Goal: Navigation & Orientation: Find specific page/section

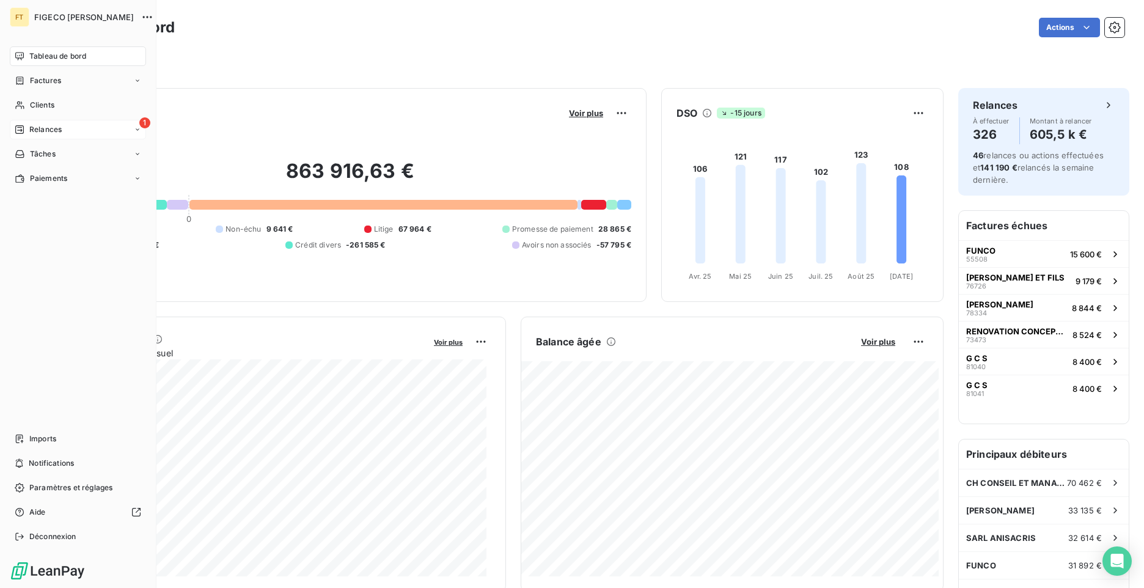
click at [64, 136] on div "1 Relances" at bounding box center [78, 130] width 136 height 20
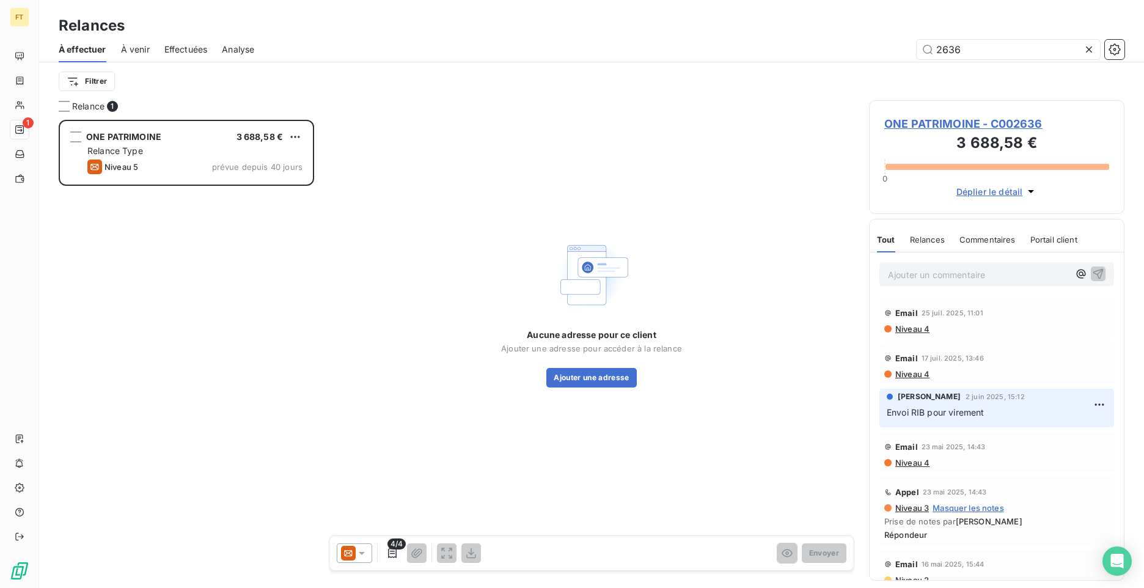
scroll to position [459, 246]
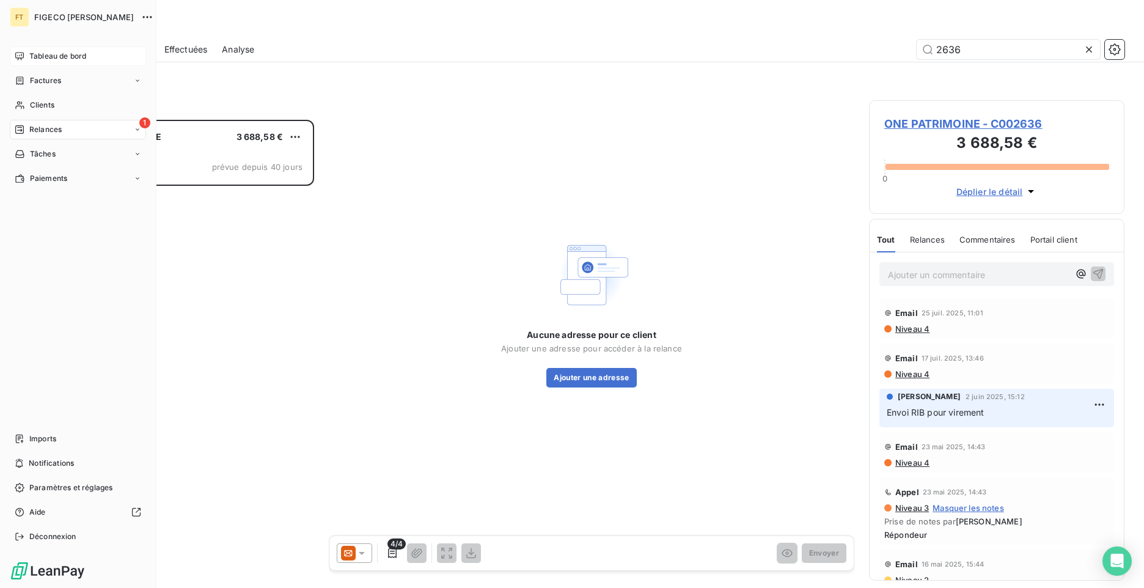
click at [25, 57] on div "Tableau de bord" at bounding box center [78, 56] width 136 height 20
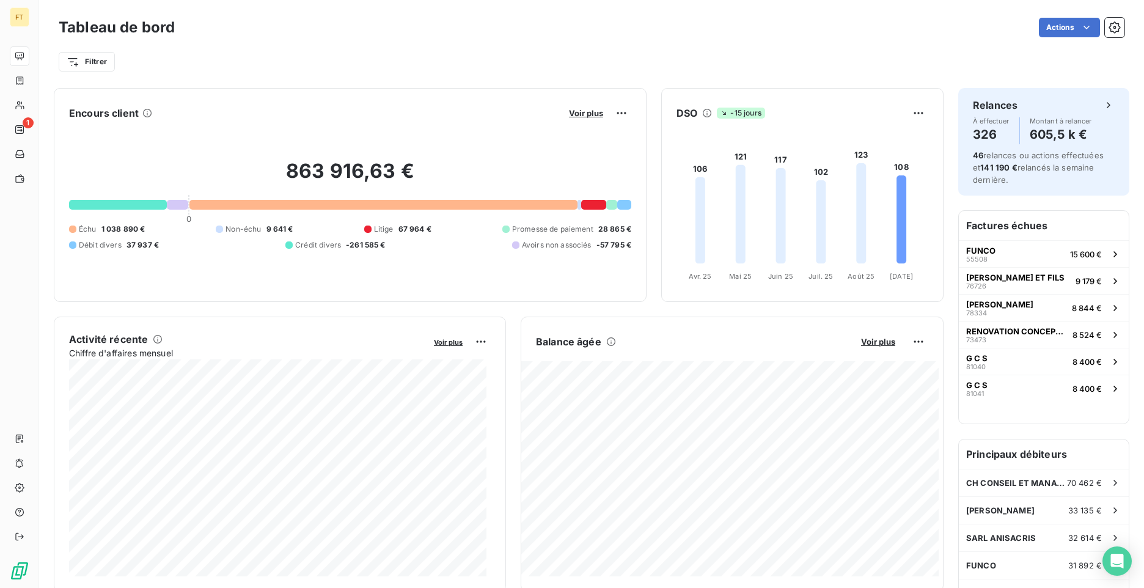
click at [774, 37] on div "Actions" at bounding box center [656, 28] width 935 height 20
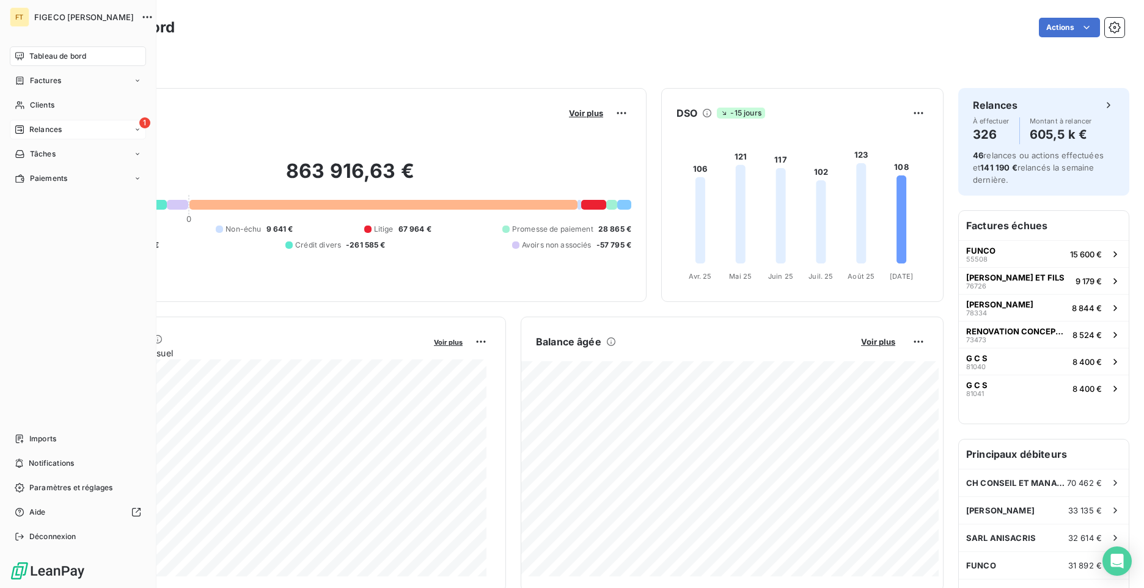
click at [18, 130] on icon at bounding box center [19, 129] width 9 height 9
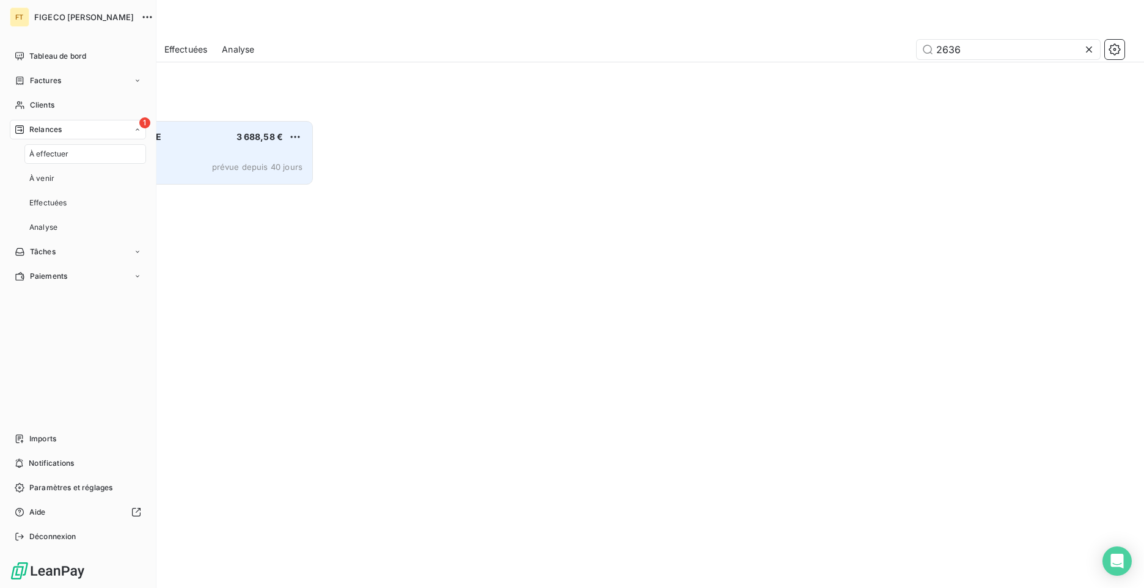
scroll to position [459, 246]
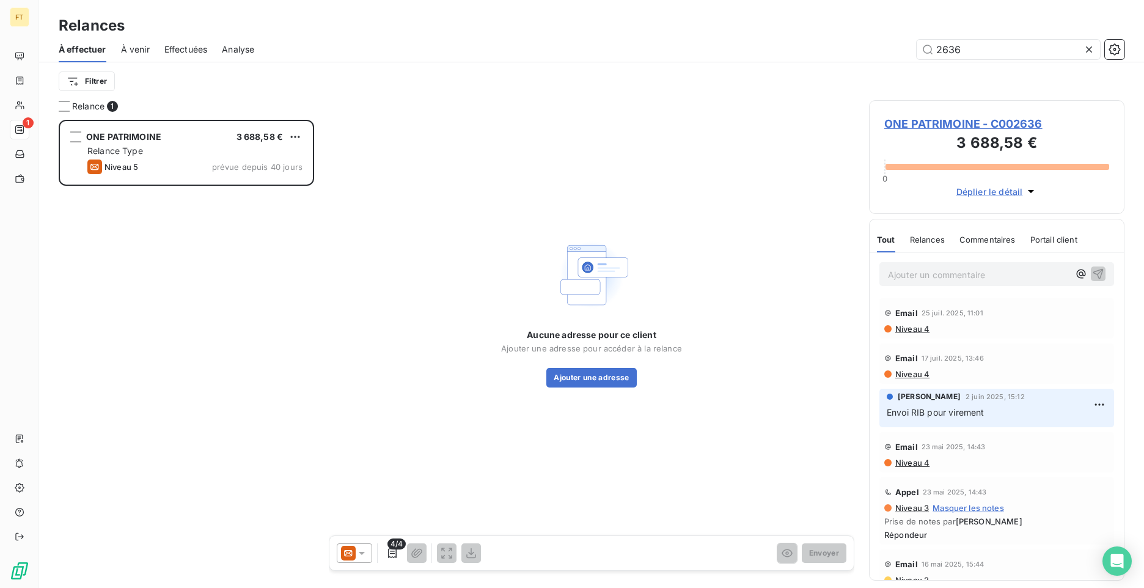
click at [1092, 50] on icon at bounding box center [1089, 49] width 12 height 12
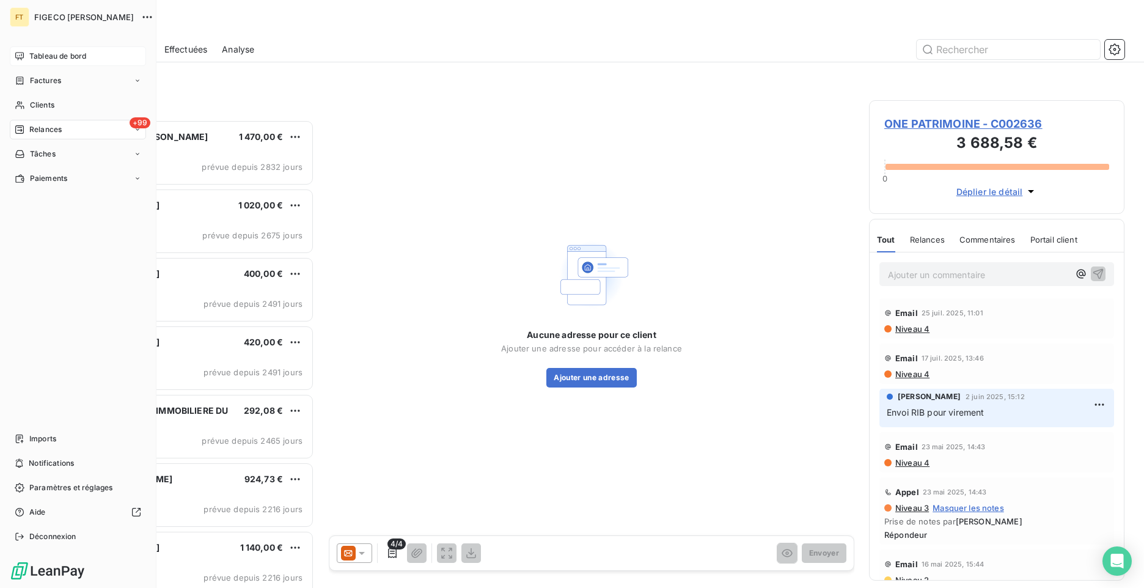
click at [33, 59] on span "Tableau de bord" at bounding box center [57, 56] width 57 height 11
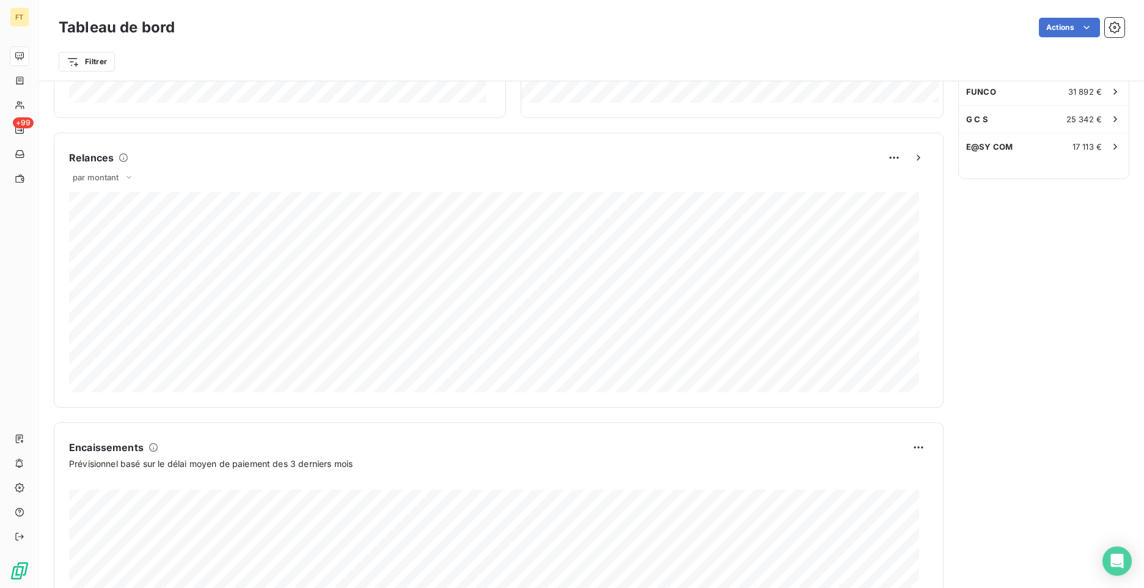
scroll to position [276, 0]
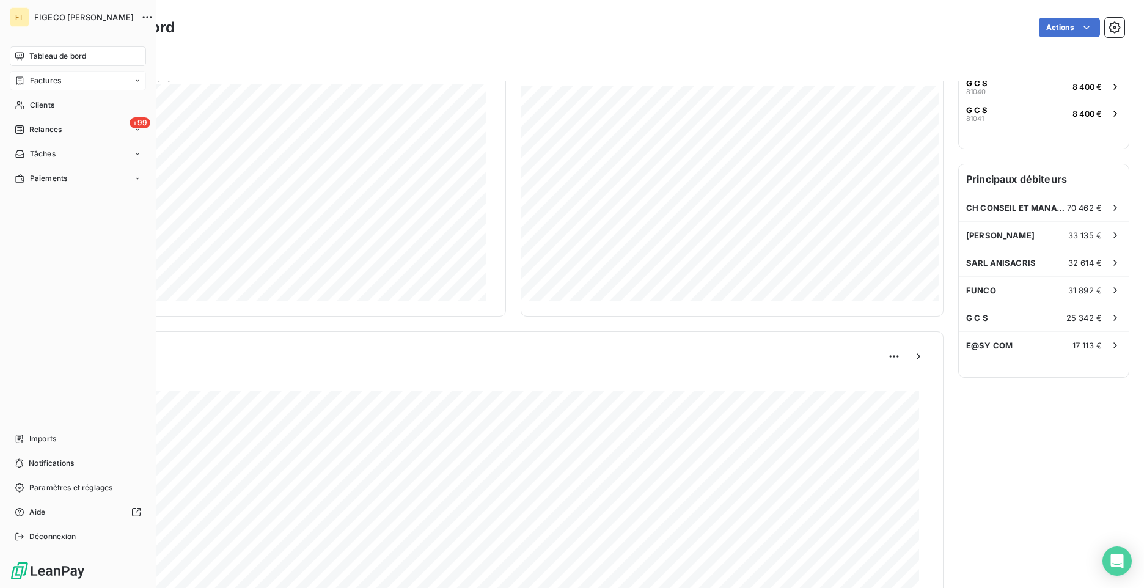
click at [30, 87] on div "Factures" at bounding box center [78, 81] width 136 height 20
